Goal: Find specific page/section: Find specific page/section

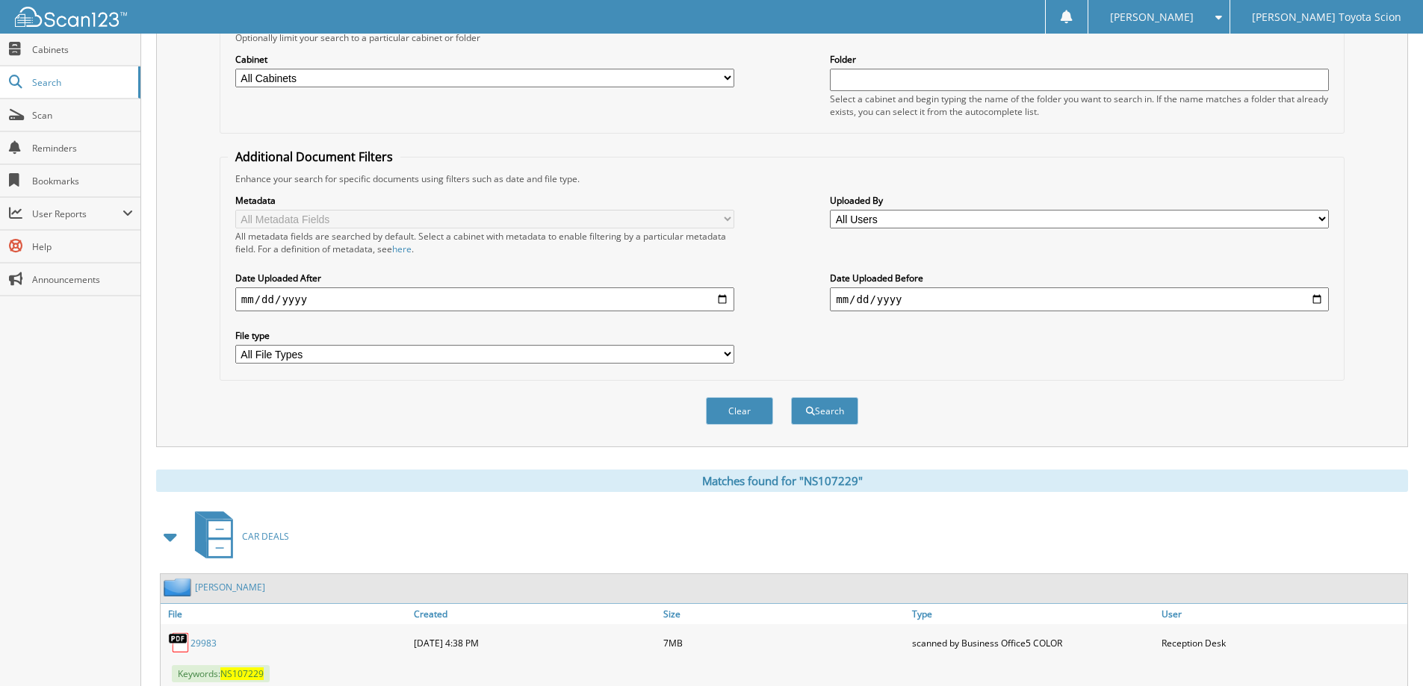
scroll to position [10, 0]
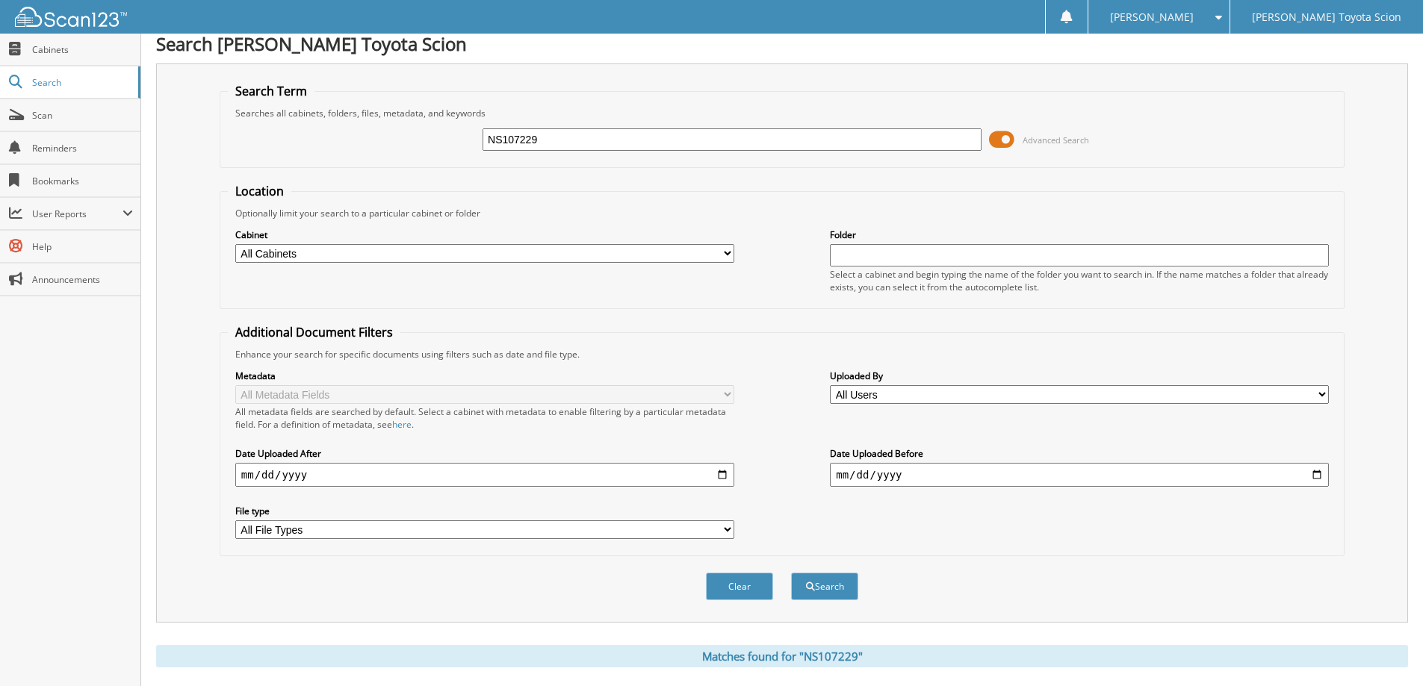
click at [550, 135] on input "NS107229" at bounding box center [731, 139] width 499 height 22
type input "N"
click at [1010, 140] on span at bounding box center [1001, 139] width 25 height 22
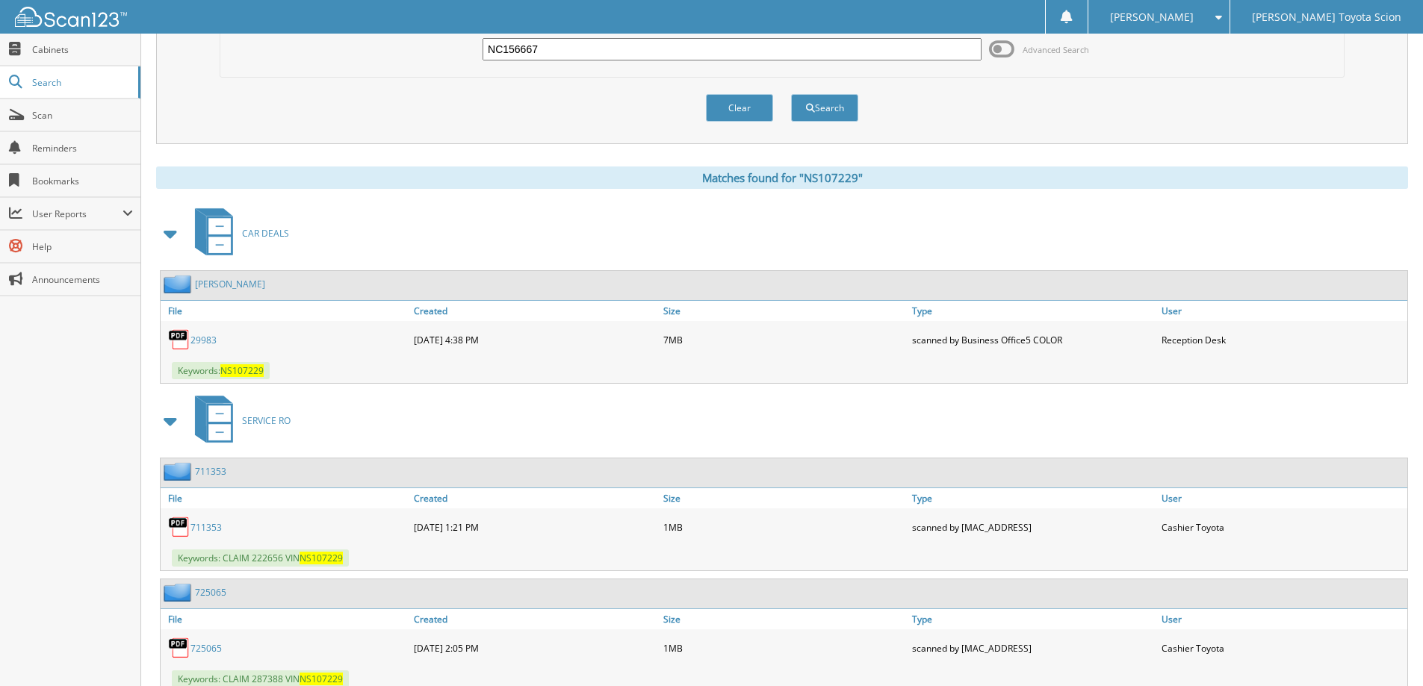
scroll to position [0, 0]
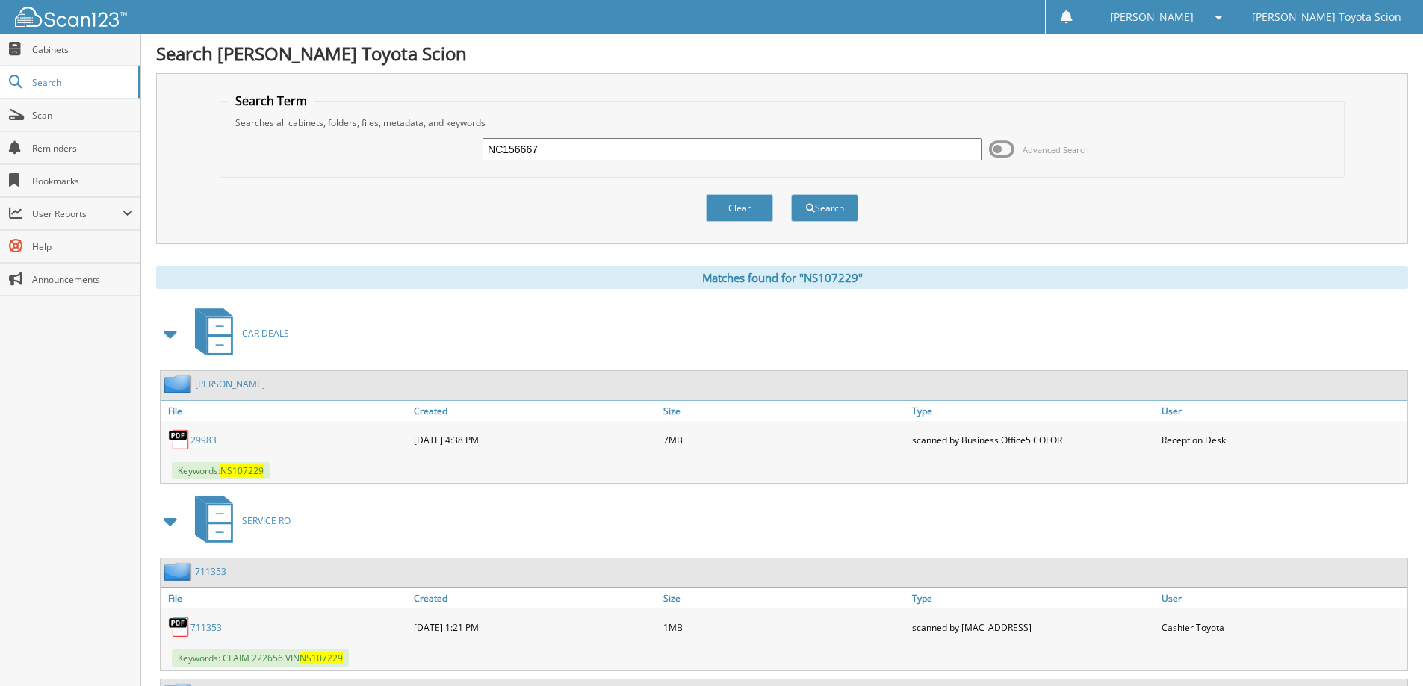
click at [602, 152] on input "NC156667" at bounding box center [731, 149] width 499 height 22
type input "N"
type input "[PERSON_NAME]"
click at [831, 201] on button "Search" at bounding box center [824, 208] width 67 height 28
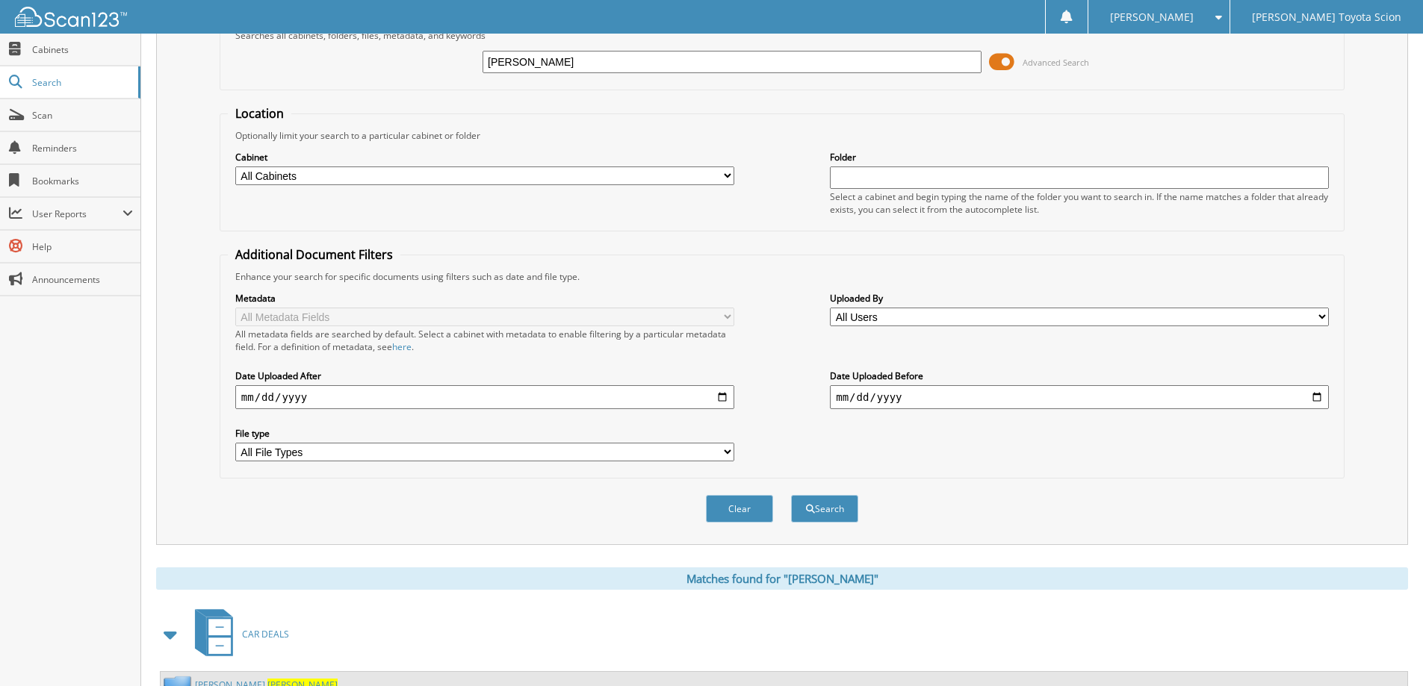
scroll to position [187, 0]
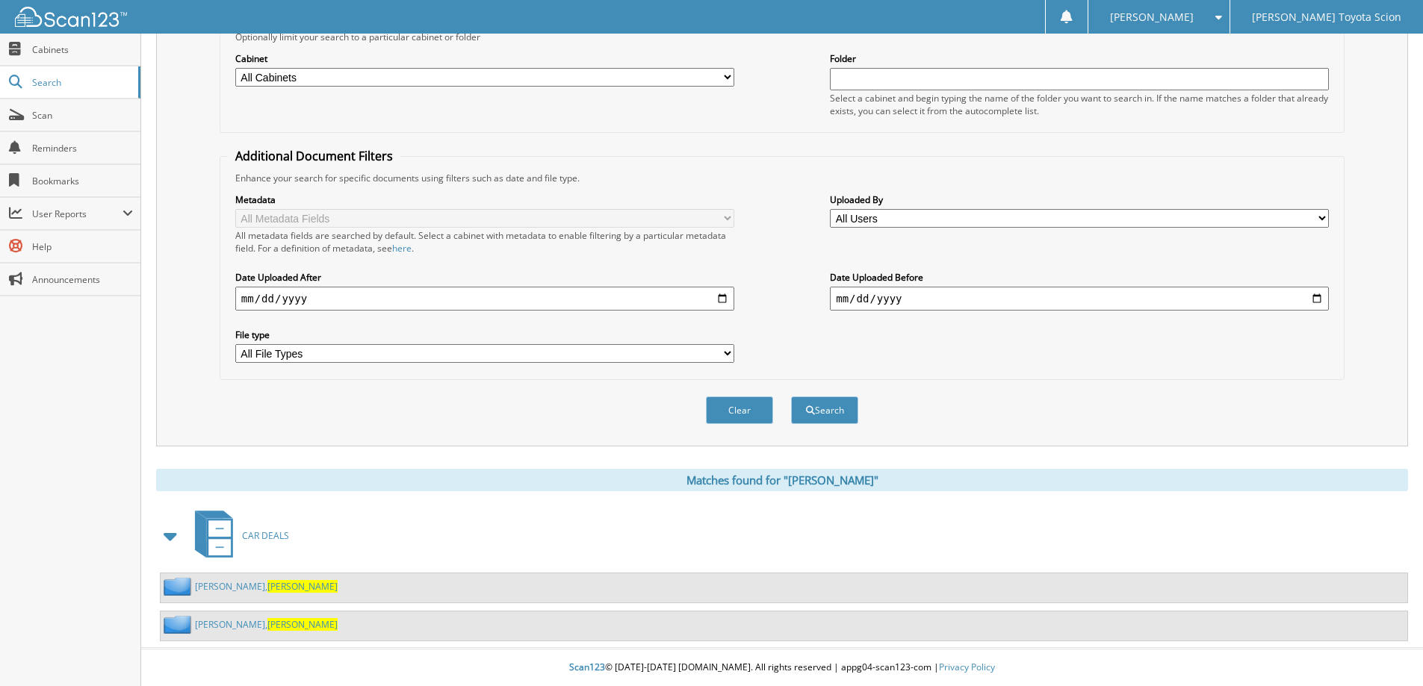
click at [267, 588] on span "[PERSON_NAME]" at bounding box center [302, 586] width 70 height 13
